Goal: Find specific page/section: Find specific page/section

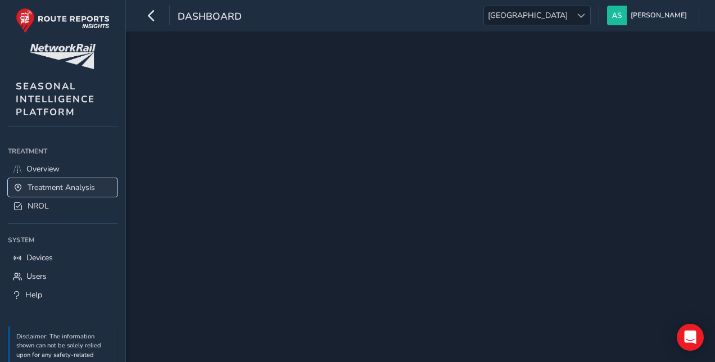
click at [72, 189] on span "Treatment Analysis" at bounding box center [61, 187] width 67 height 11
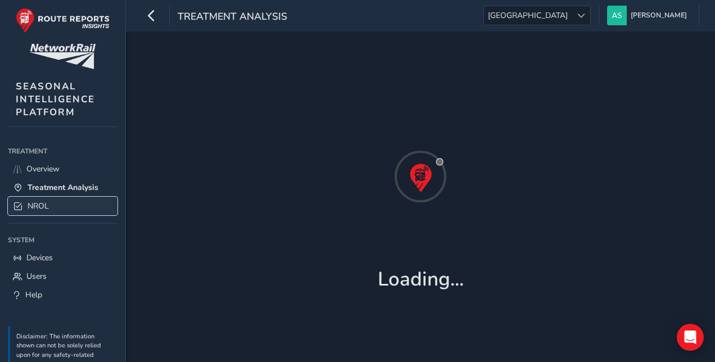
click at [64, 200] on link "NROL" at bounding box center [63, 206] width 110 height 19
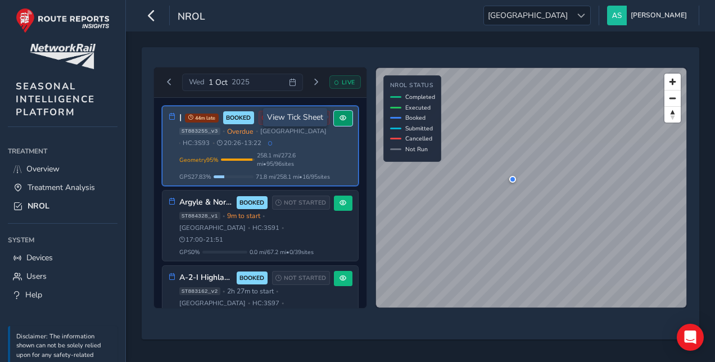
click at [340, 112] on button at bounding box center [343, 118] width 19 height 15
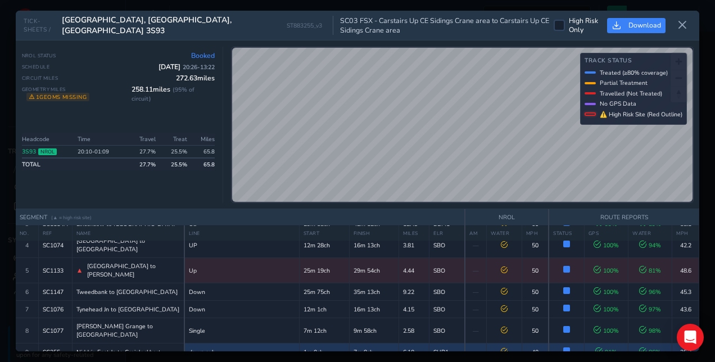
scroll to position [89, 0]
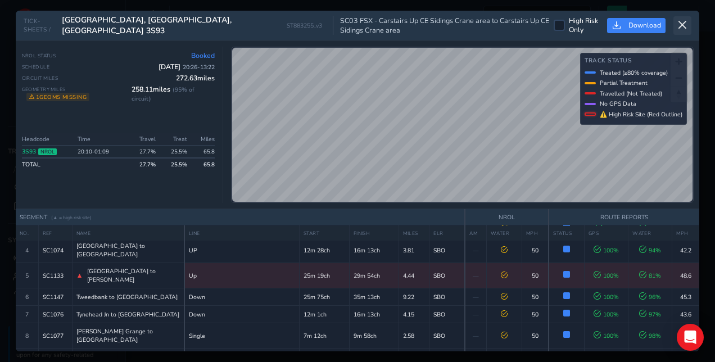
click at [683, 27] on icon at bounding box center [682, 25] width 10 height 10
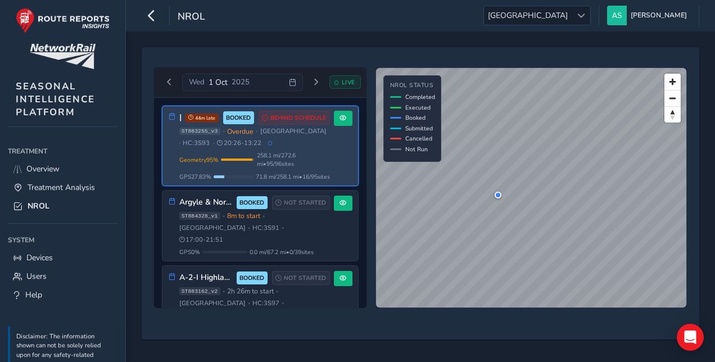
click at [303, 156] on div "[GEOGRAPHIC_DATA], [GEOGRAPHIC_DATA], Borders 3S93 44m late BOOKED BEHIND SCHED…" at bounding box center [254, 146] width 151 height 70
click at [334, 119] on button at bounding box center [343, 118] width 19 height 15
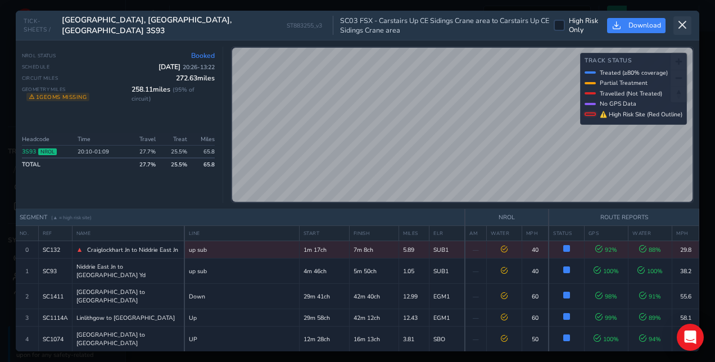
click at [680, 28] on icon at bounding box center [682, 25] width 10 height 10
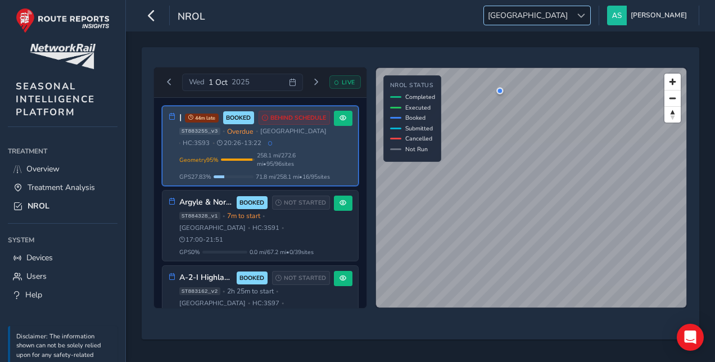
click at [590, 19] on div at bounding box center [580, 15] width 19 height 19
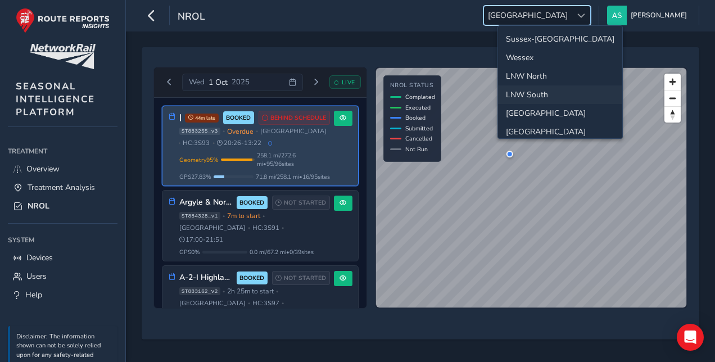
scroll to position [38, 0]
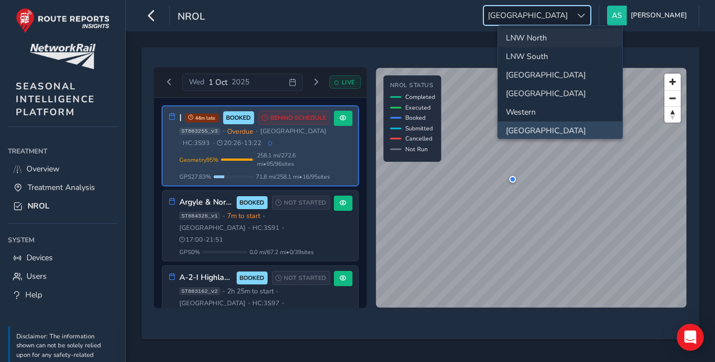
click at [548, 35] on li "LNW North" at bounding box center [560, 38] width 124 height 19
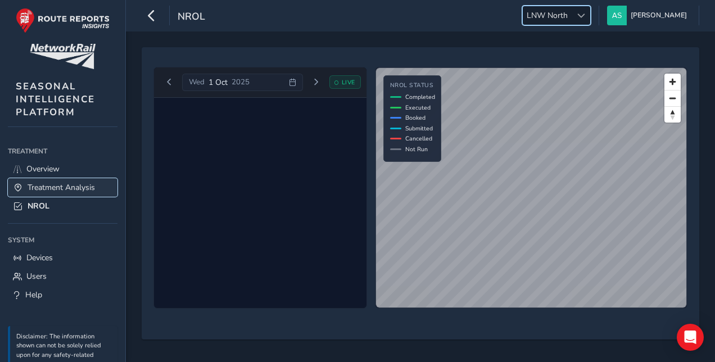
click at [87, 180] on link "Treatment Analysis" at bounding box center [63, 187] width 110 height 19
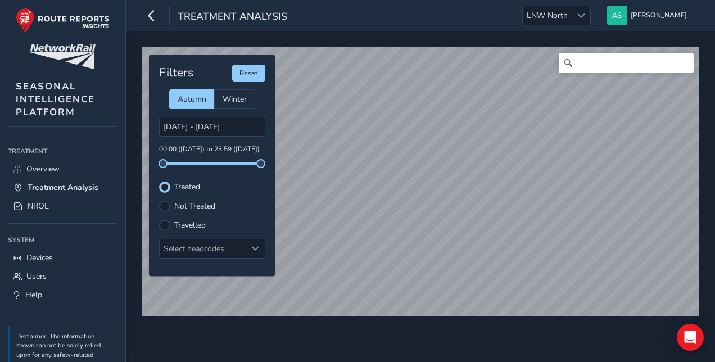
click at [187, 222] on label "Travelled" at bounding box center [189, 225] width 31 height 8
click at [165, 224] on input "Travelled" at bounding box center [165, 224] width 0 height 0
